Goal: Information Seeking & Learning: Learn about a topic

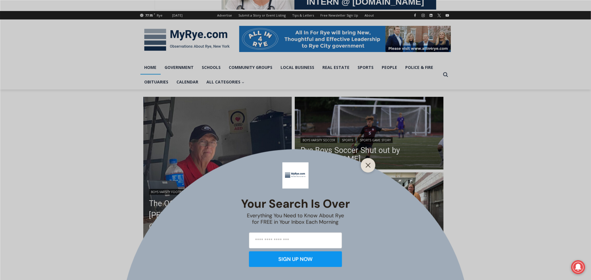
scroll to position [88, 0]
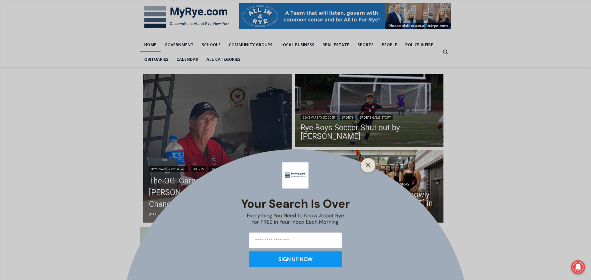
click at [368, 169] on div at bounding box center [368, 165] width 15 height 15
click at [368, 162] on button "Close" at bounding box center [368, 165] width 8 height 8
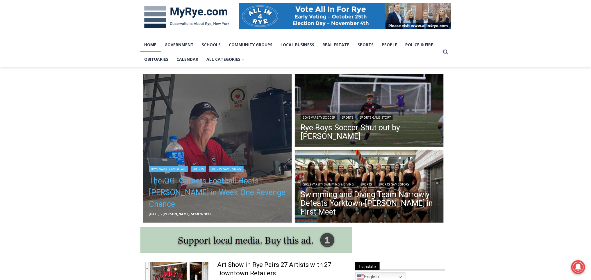
click at [219, 186] on h2 "The OG: Garnets Football Hosts [PERSON_NAME] in Week One Revenge Chance" at bounding box center [217, 191] width 137 height 39
click at [218, 196] on link "The OG: Garnets Football Hosts [PERSON_NAME] in Week One Revenge Chance" at bounding box center [217, 192] width 137 height 35
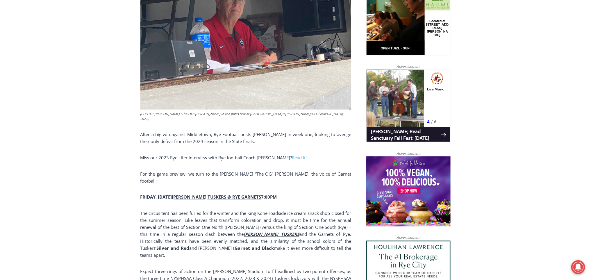
scroll to position [349, 0]
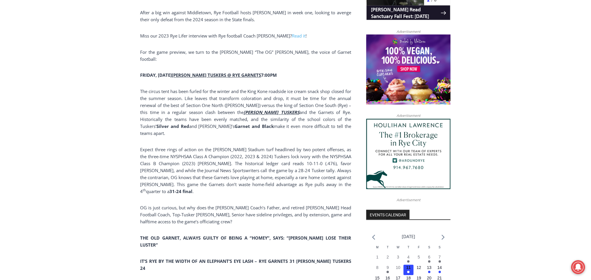
scroll to position [454, 0]
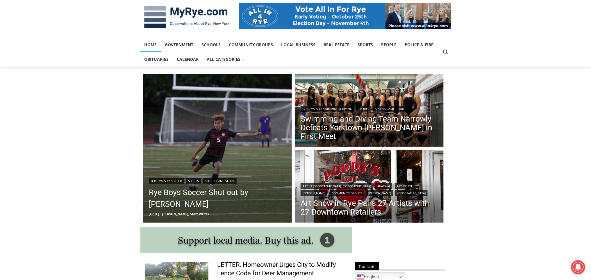
click at [195, 15] on img at bounding box center [186, 17] width 93 height 30
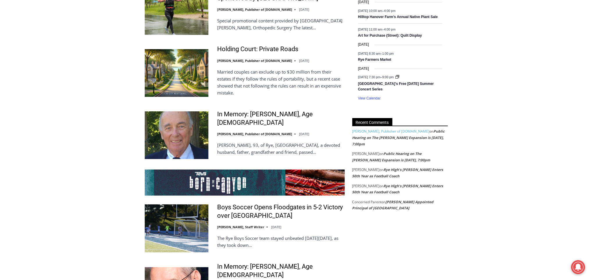
scroll to position [964, 0]
